Goal: Share content: Share content

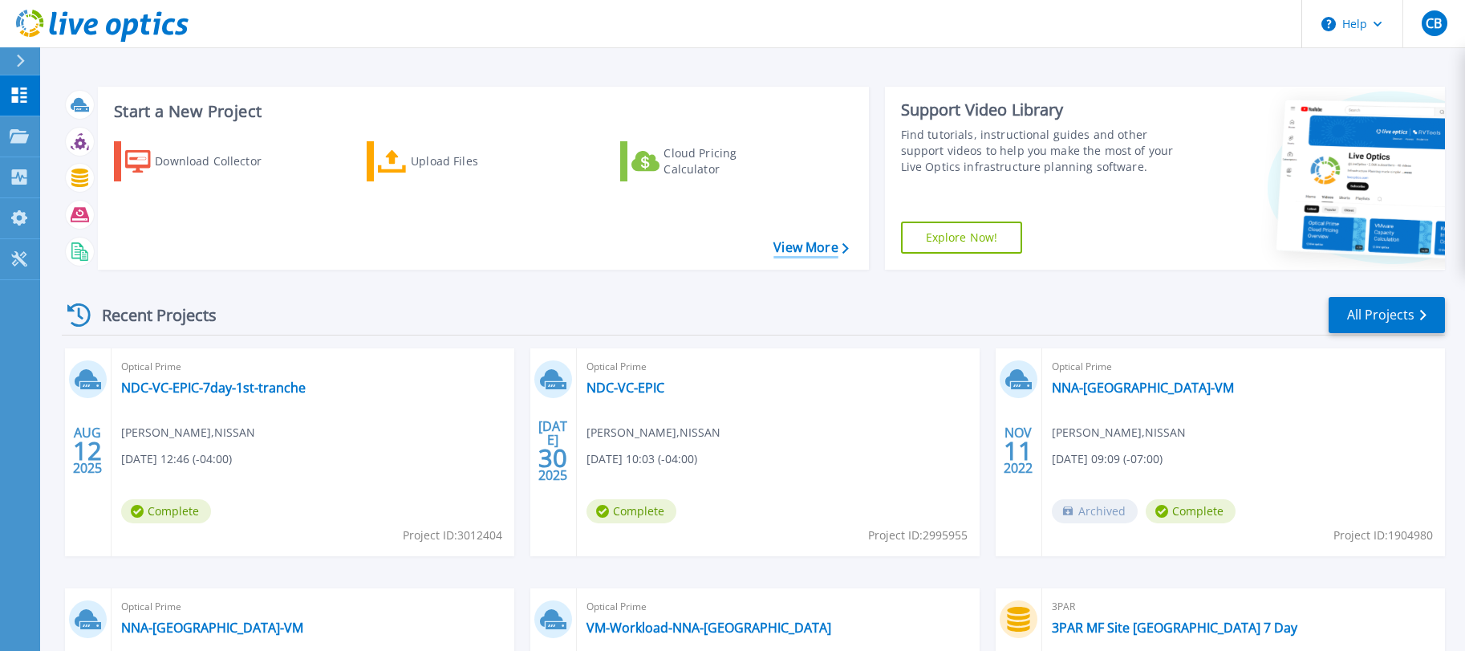
click at [797, 246] on link "View More" at bounding box center [810, 247] width 75 height 15
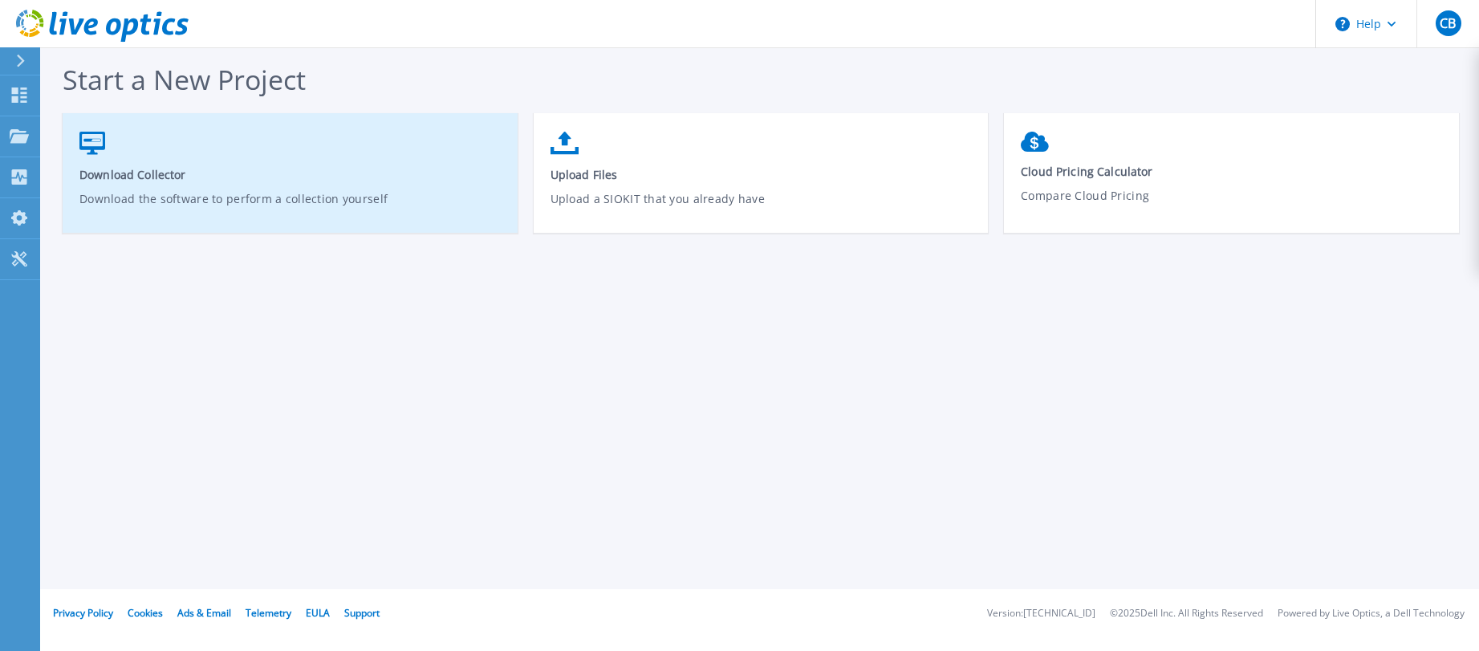
click at [259, 188] on link "Download Collector Download the software to perform a collection yourself" at bounding box center [290, 181] width 455 height 115
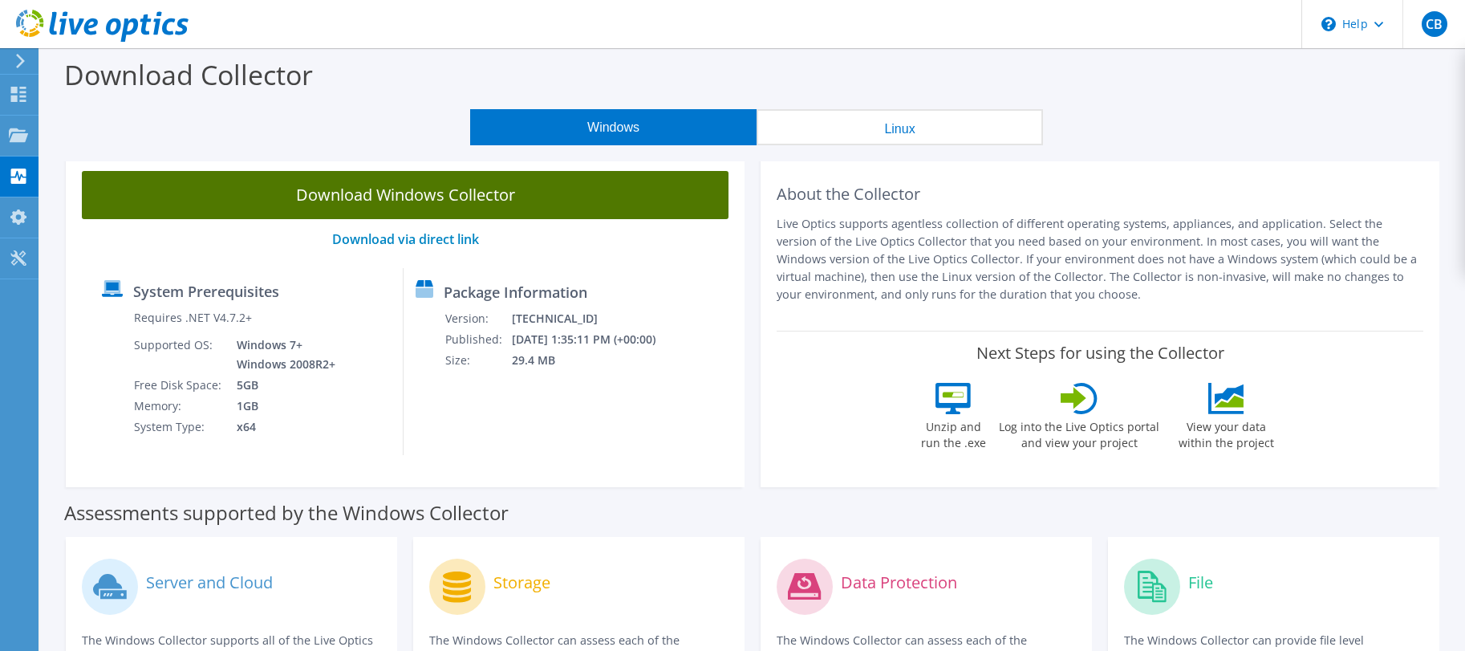
click at [481, 196] on link "Download Windows Collector" at bounding box center [405, 195] width 647 height 48
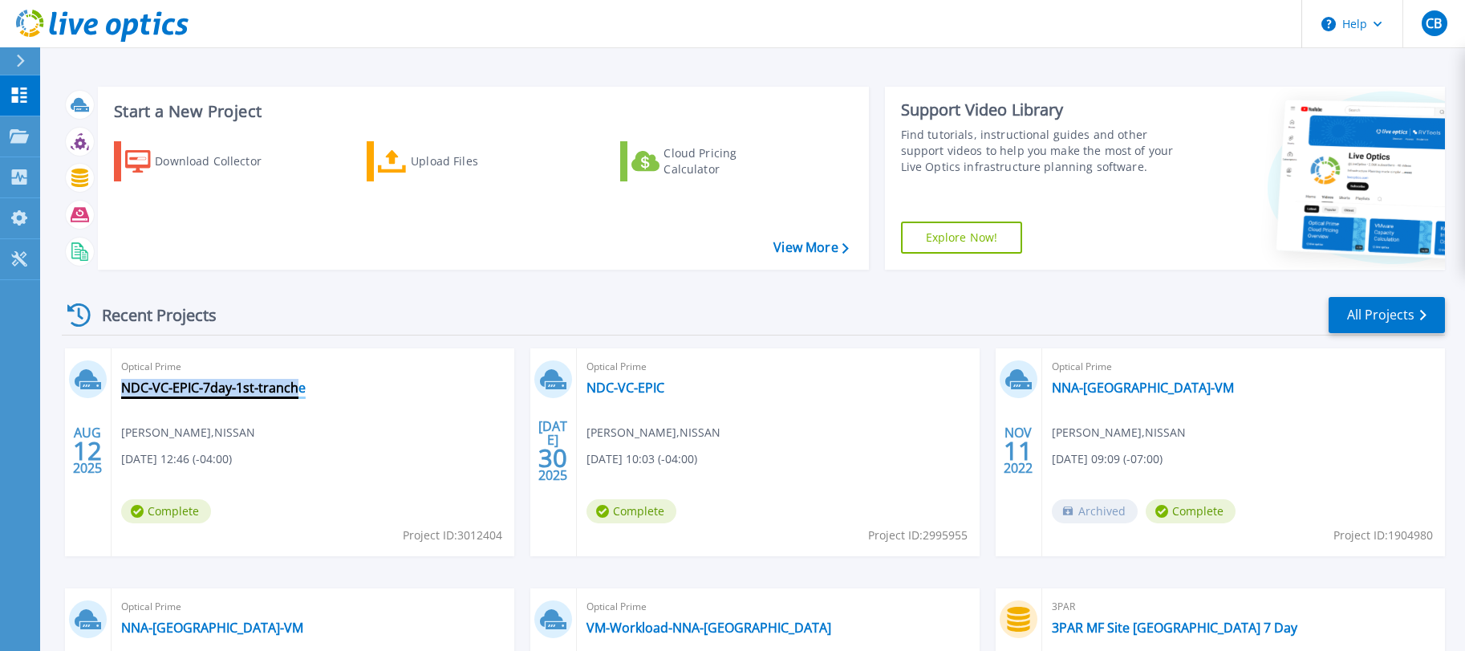
drag, startPoint x: 318, startPoint y: 387, endPoint x: 307, endPoint y: 383, distance: 11.9
click at [307, 383] on div "Optical Prime NDC-VC-EPIC-7day-1st-tranche Chris Bissen , NISSAN 08/12/2025, 12…" at bounding box center [313, 452] width 403 height 208
copy div "NDC-VC-EPIC-7day-1st-tranch"
click at [1390, 320] on link "All Projects" at bounding box center [1386, 315] width 116 height 36
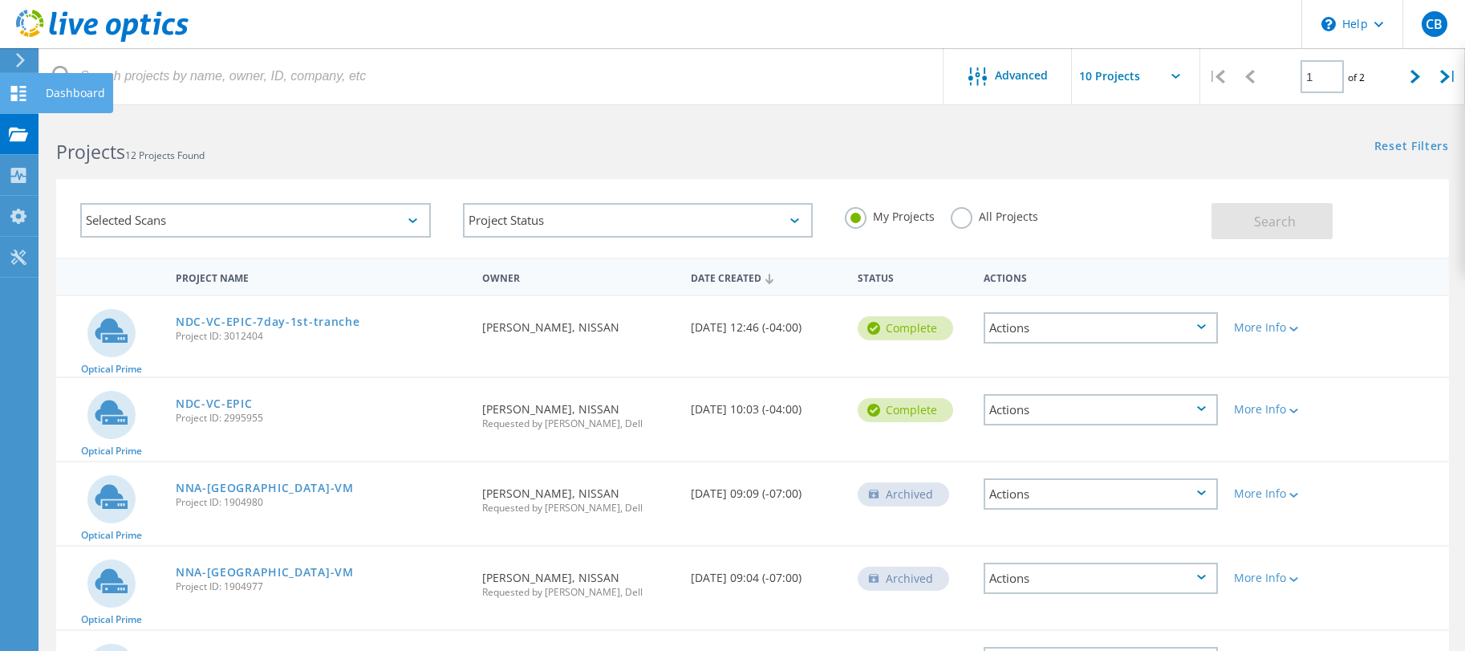
click at [10, 97] on icon at bounding box center [18, 93] width 19 height 15
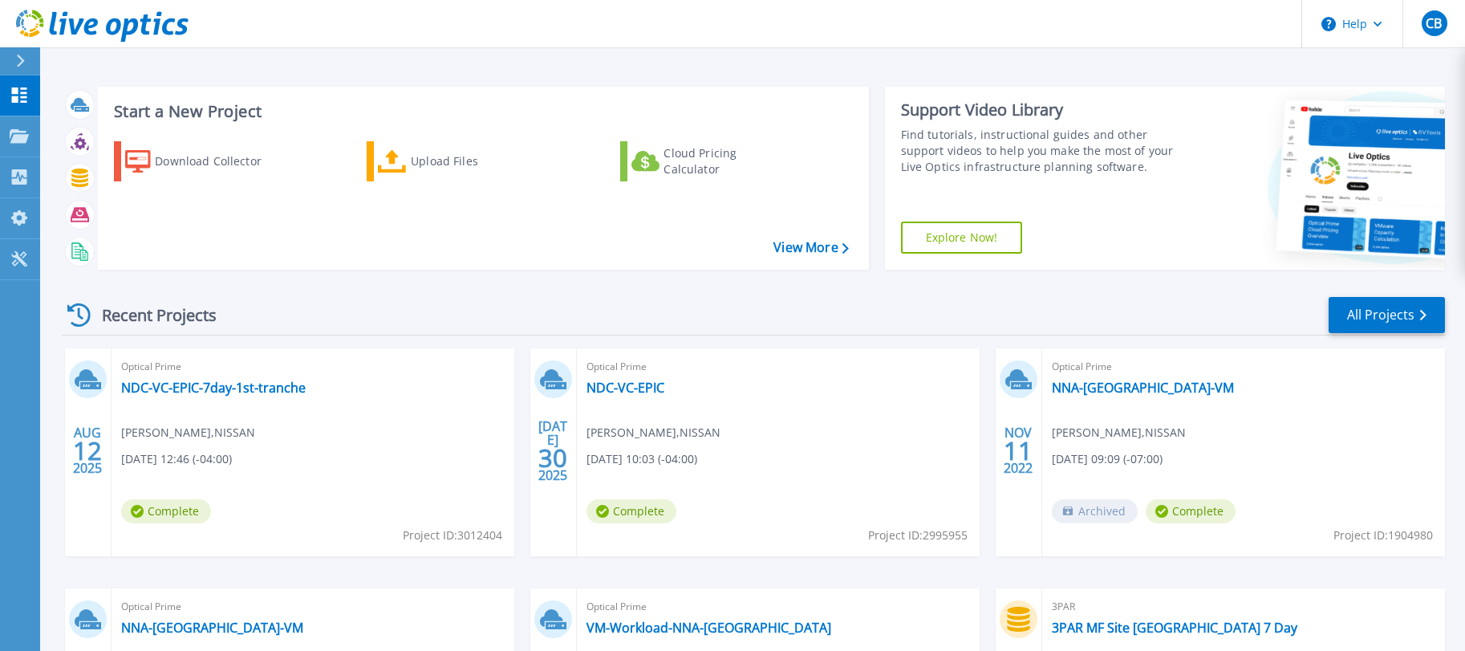
scroll to position [82, 0]
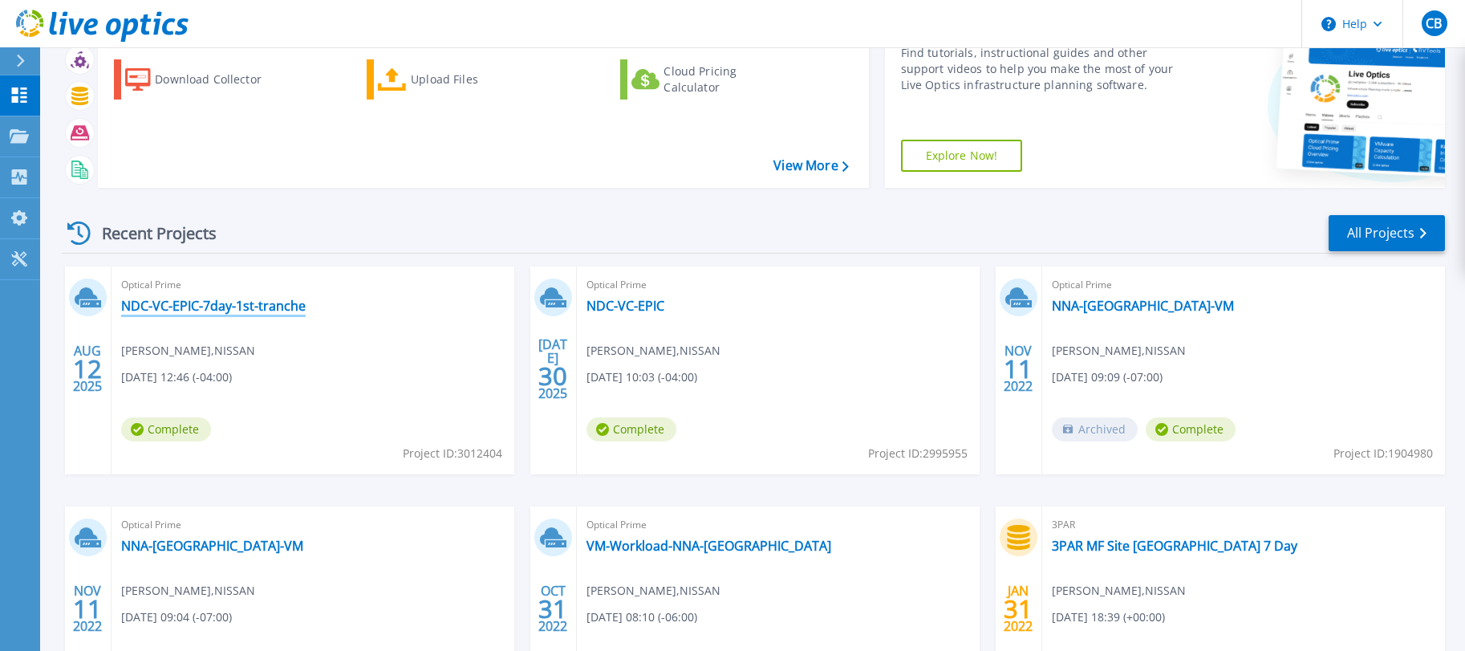
click at [268, 310] on link "NDC-VC-EPIC-7day-1st-tranche" at bounding box center [213, 306] width 185 height 16
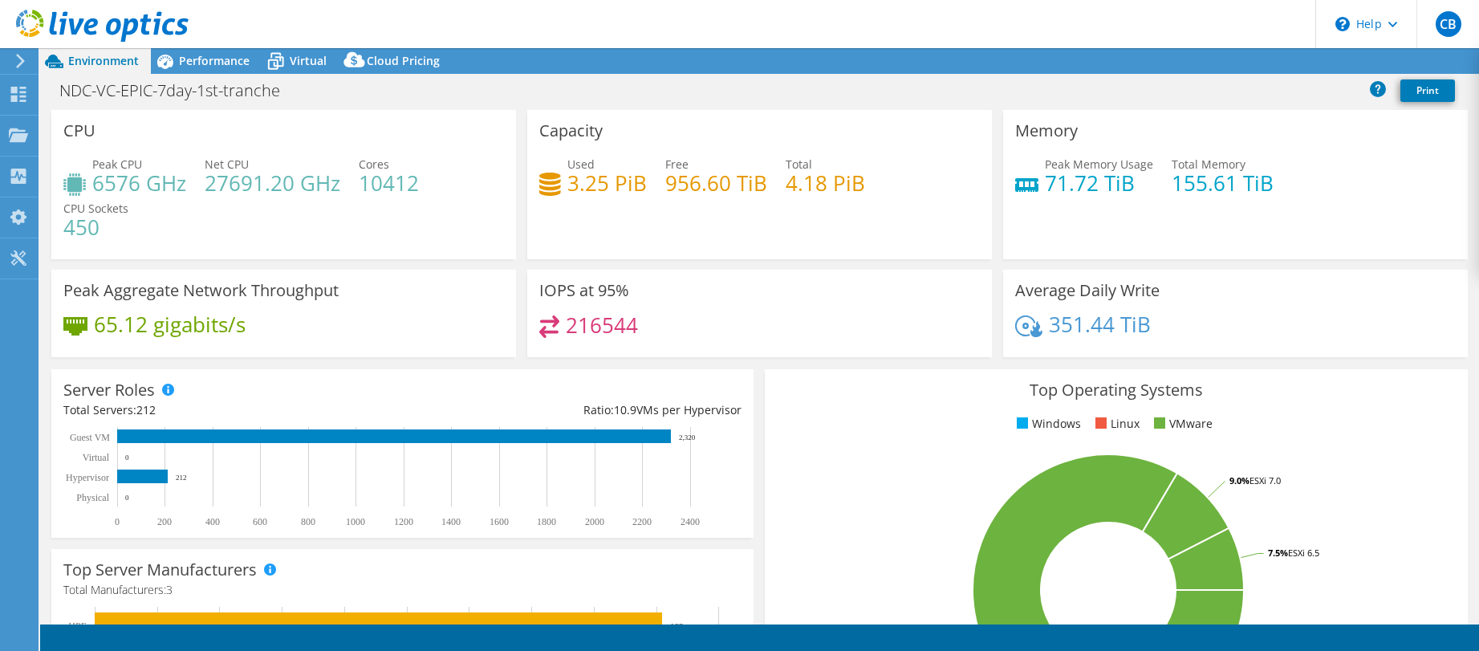
select select "USD"
click at [1275, 67] on link "Share" at bounding box center [1278, 61] width 66 height 25
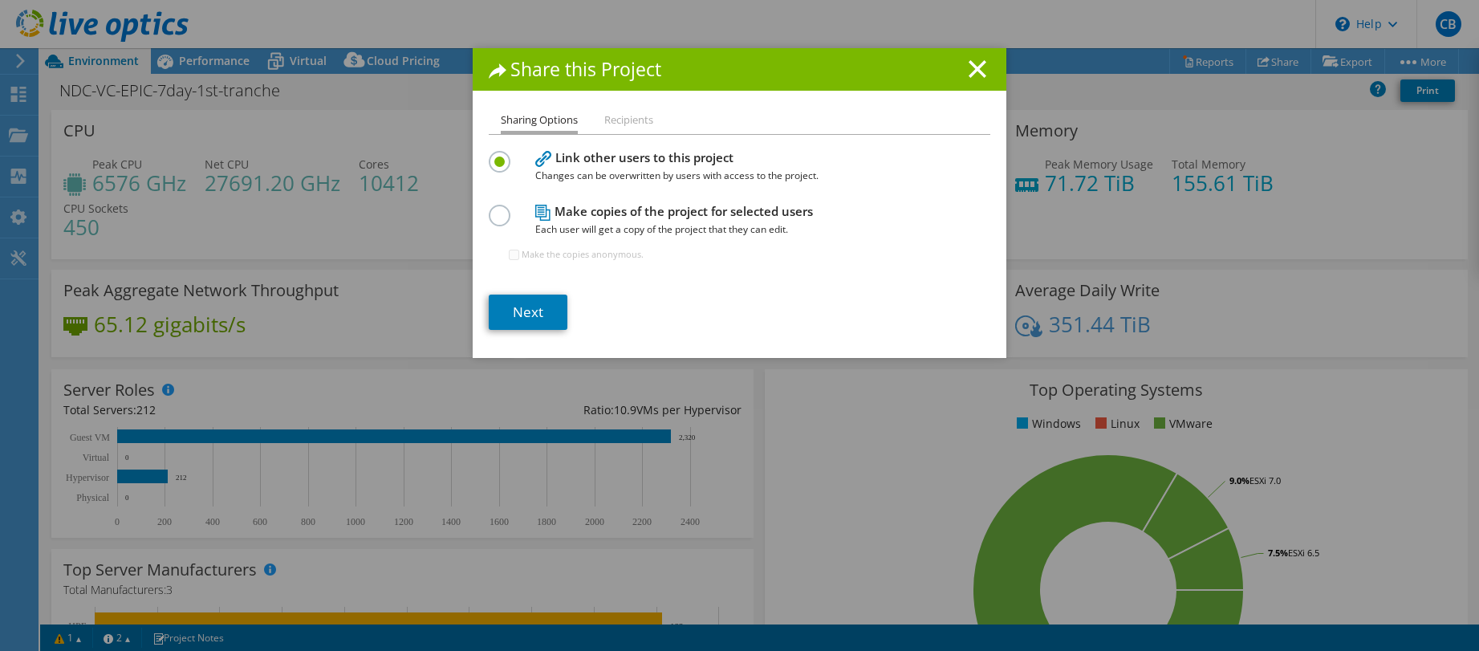
click at [627, 121] on li "Recipients" at bounding box center [628, 121] width 49 height 20
click at [535, 315] on link "Next" at bounding box center [528, 311] width 79 height 35
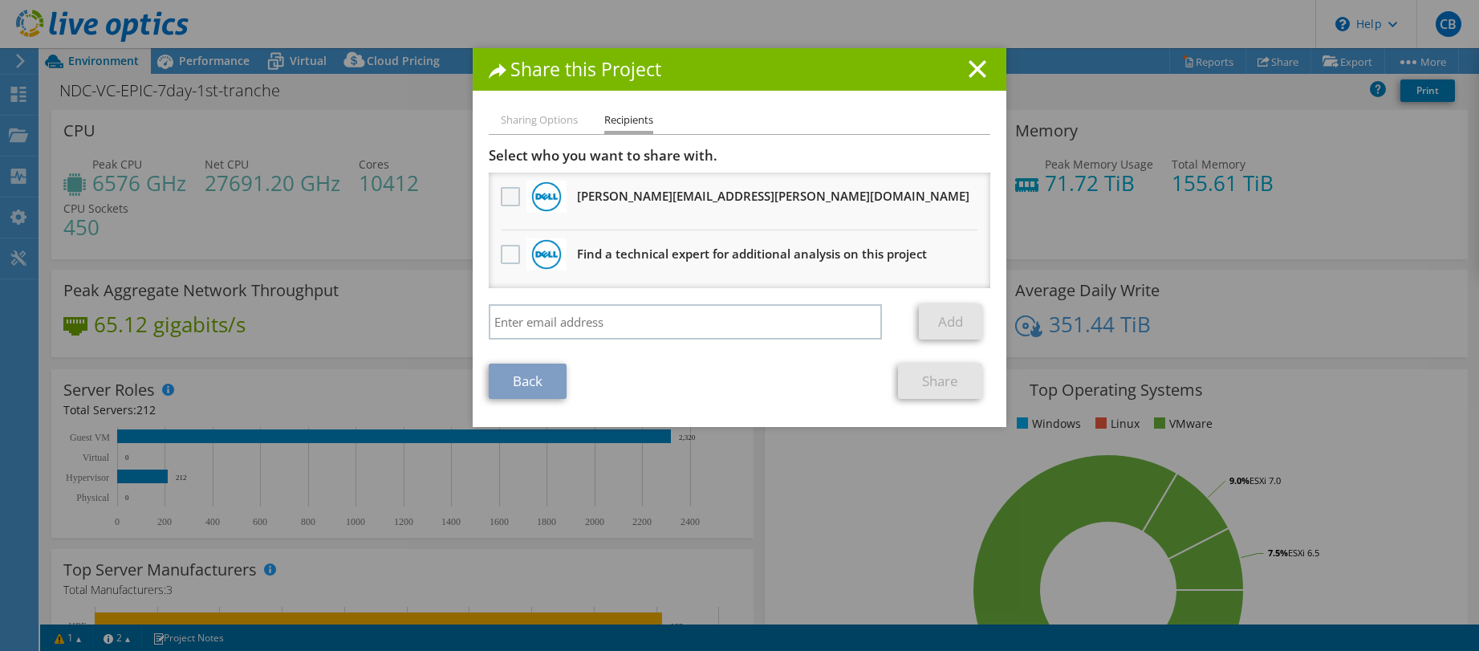
click at [502, 201] on label at bounding box center [512, 196] width 23 height 19
click at [0, 0] on input "checkbox" at bounding box center [0, 0] width 0 height 0
click at [929, 387] on link "Share" at bounding box center [940, 380] width 84 height 35
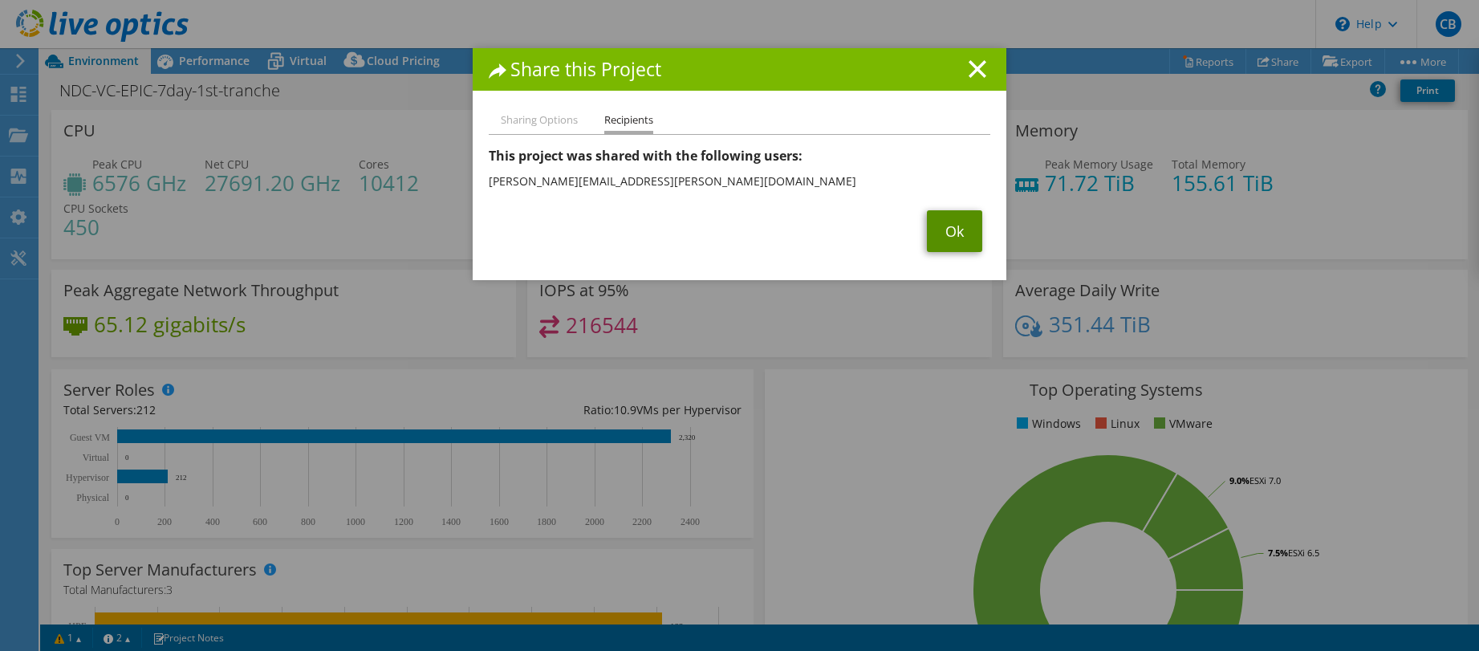
click at [947, 229] on link "Ok" at bounding box center [954, 231] width 55 height 42
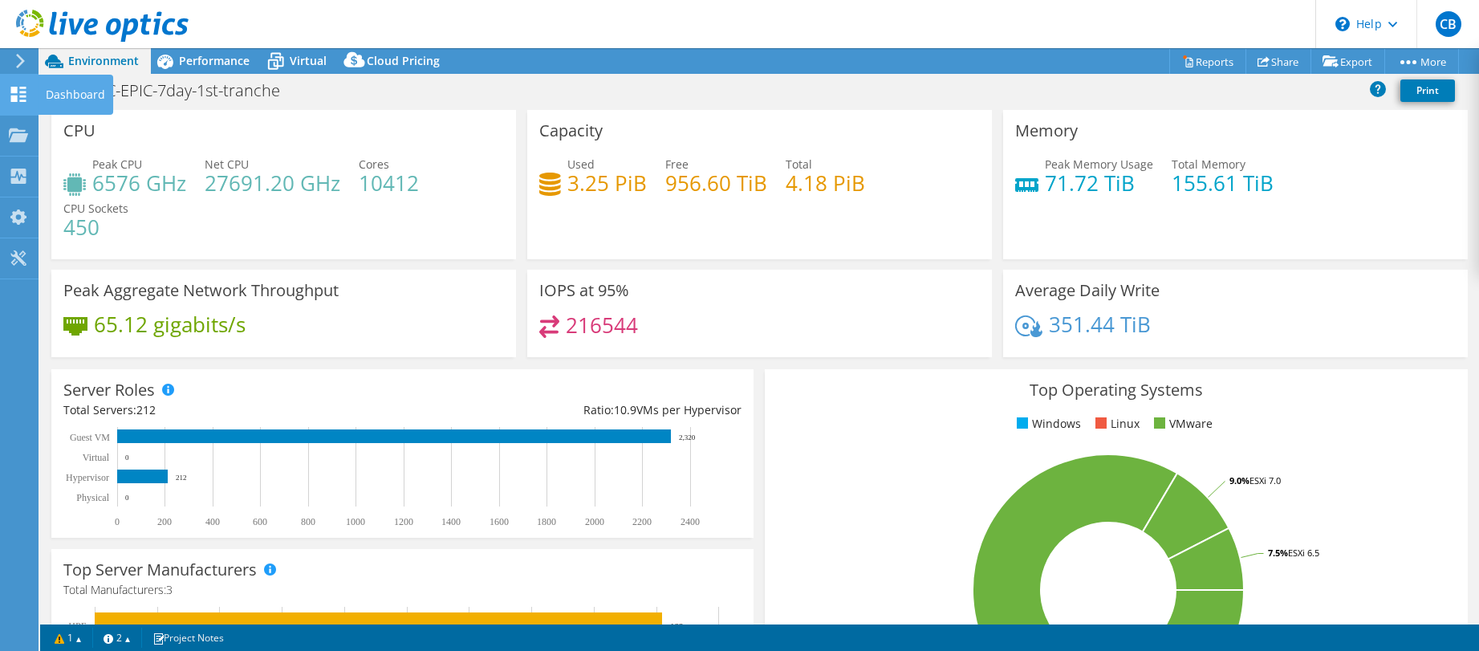
click at [26, 91] on icon at bounding box center [18, 94] width 19 height 15
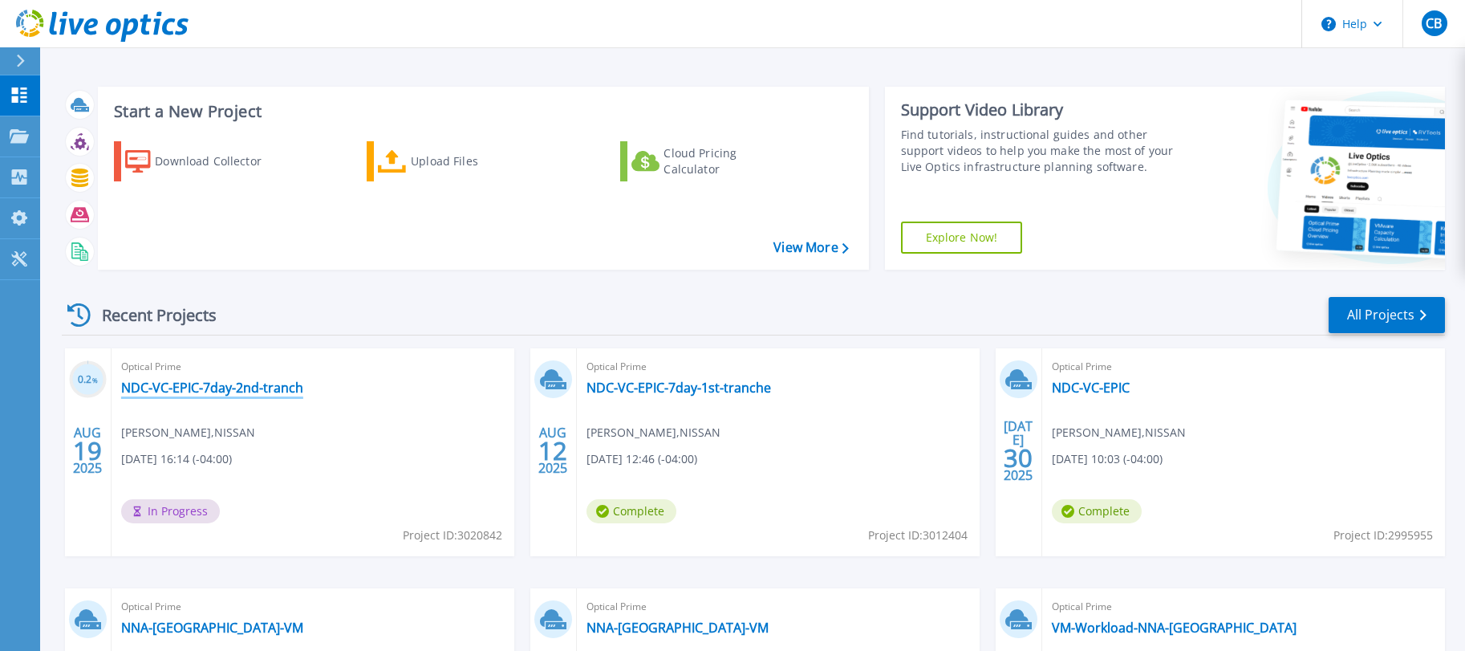
click at [286, 388] on link "NDC-VC-EPIC-7day-2nd-tranch" at bounding box center [212, 387] width 182 height 16
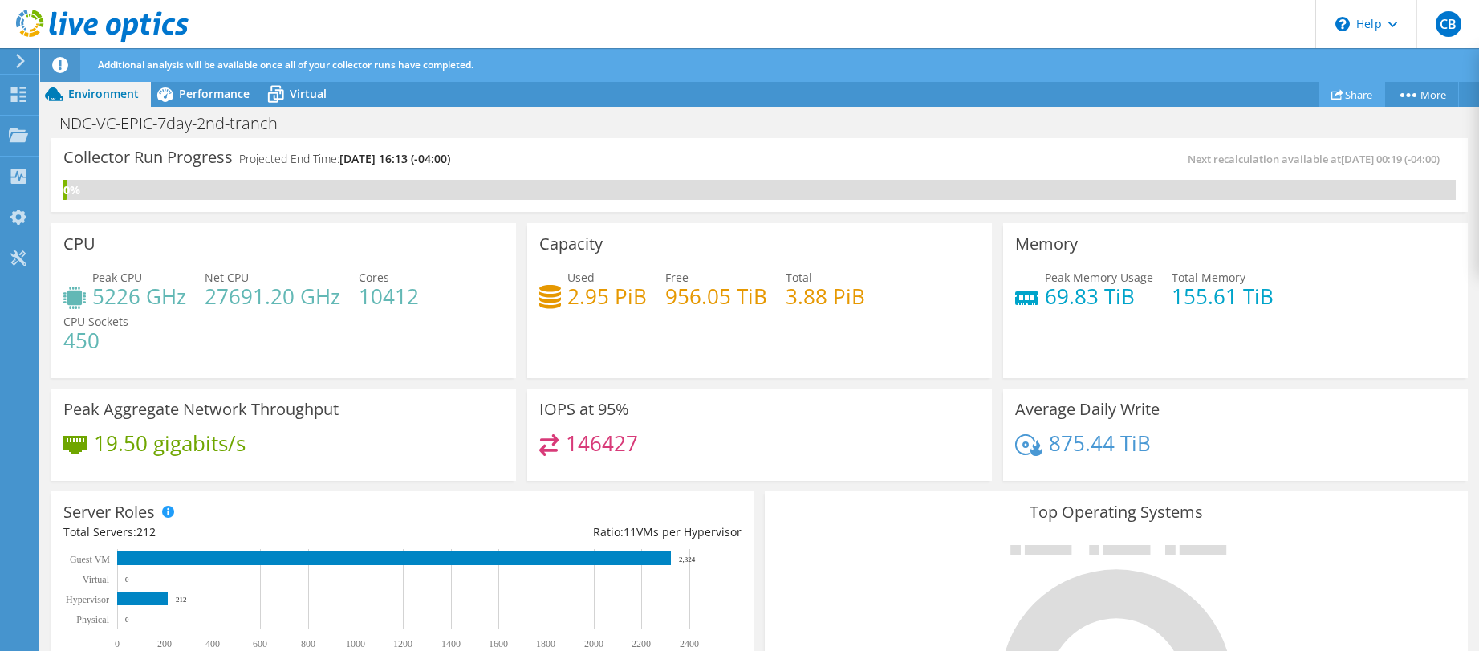
click at [1352, 103] on link "Share" at bounding box center [1351, 94] width 67 height 25
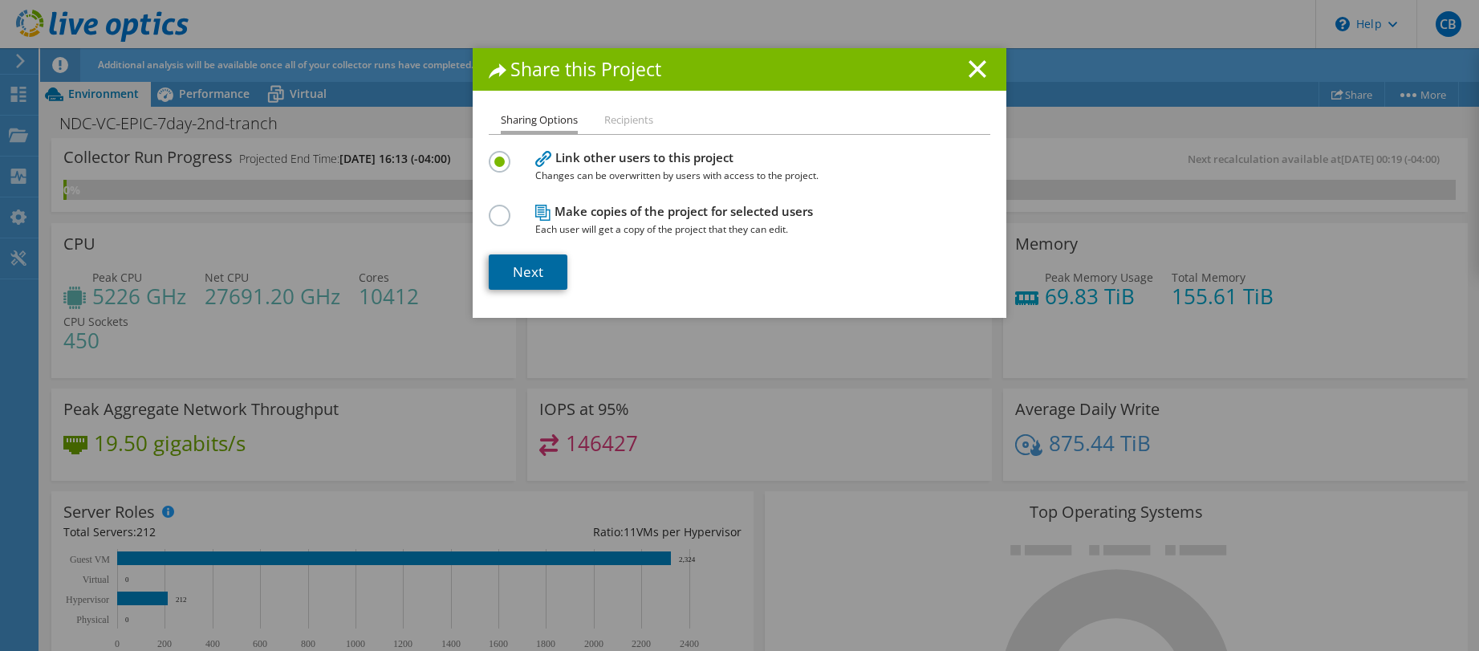
click at [538, 274] on link "Next" at bounding box center [528, 271] width 79 height 35
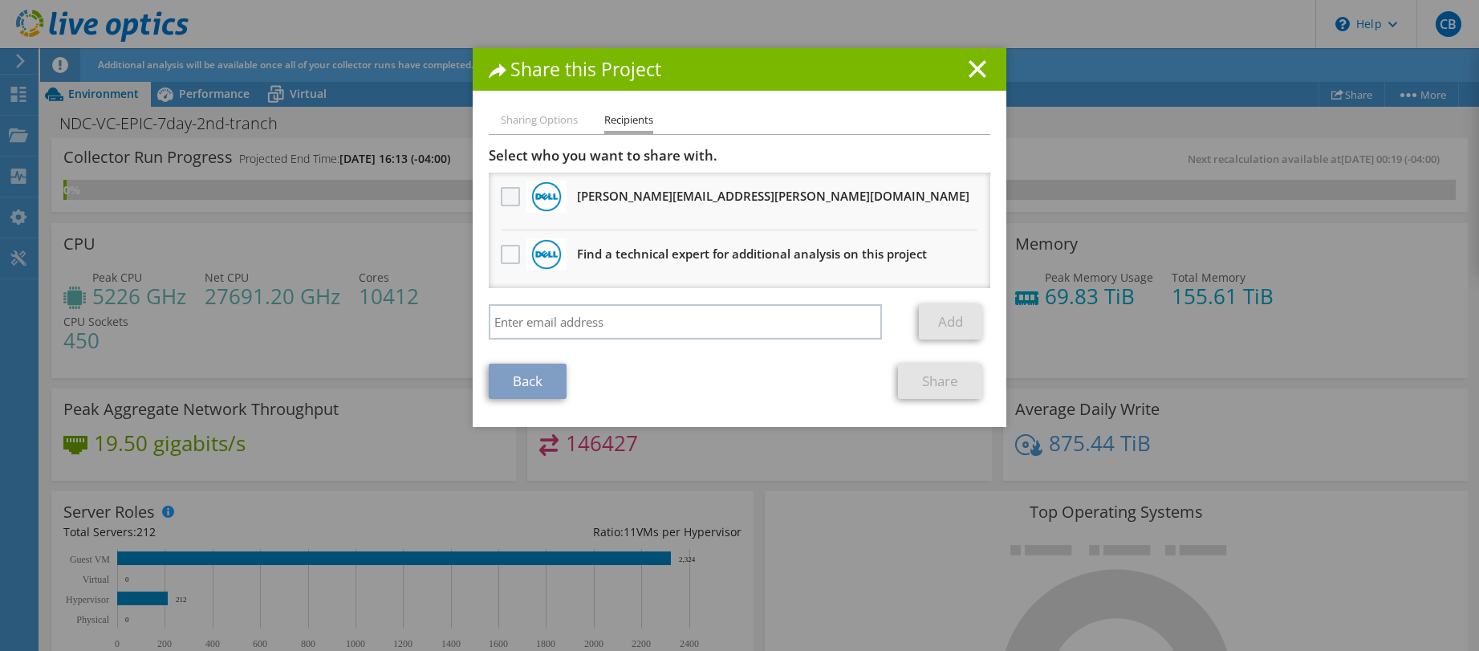
click at [504, 191] on label at bounding box center [512, 196] width 23 height 19
click at [0, 0] on input "checkbox" at bounding box center [0, 0] width 0 height 0
click at [927, 380] on link "Share" at bounding box center [940, 380] width 84 height 35
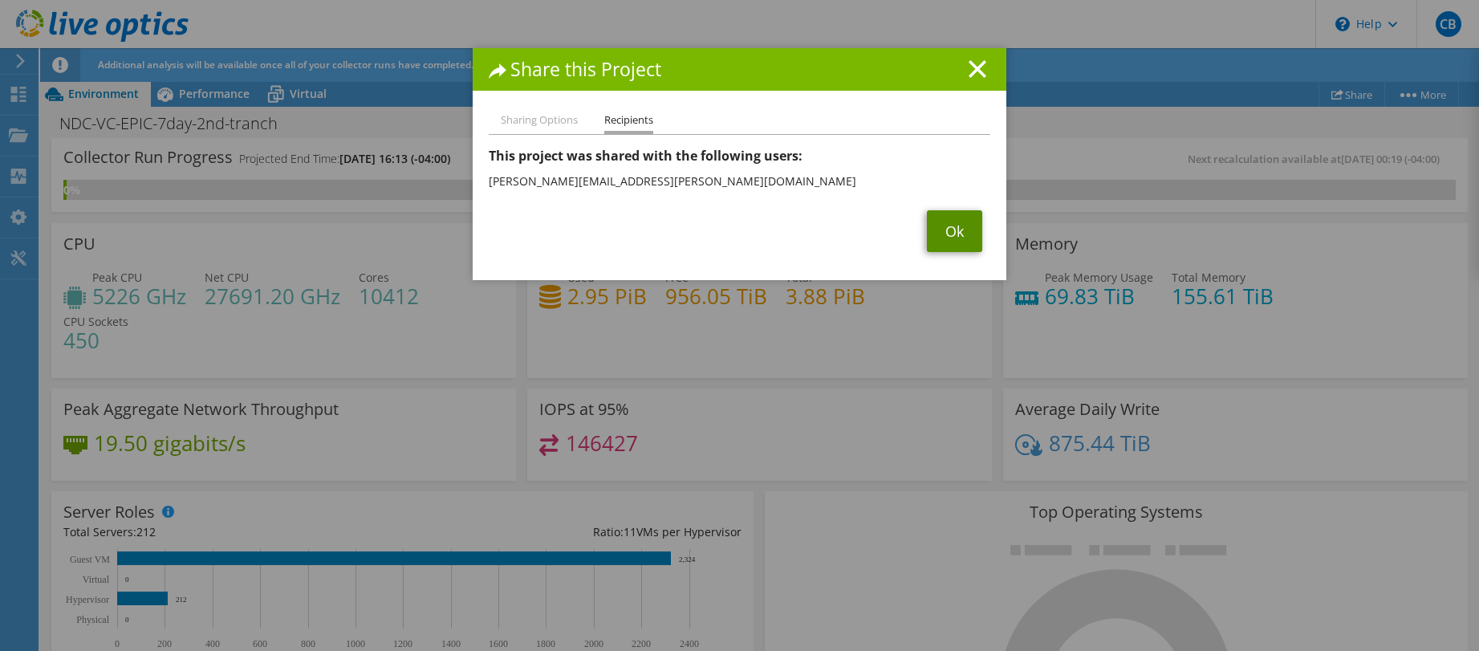
click at [942, 232] on link "Ok" at bounding box center [954, 231] width 55 height 42
